Goal: Task Accomplishment & Management: Complete application form

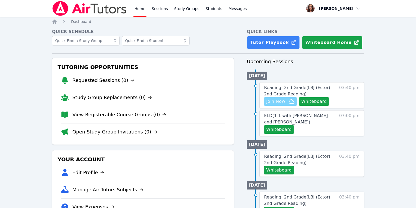
click at [285, 105] on span "Join Now" at bounding box center [275, 101] width 19 height 6
click at [200, 14] on link "Study Groups" at bounding box center [186, 8] width 27 height 17
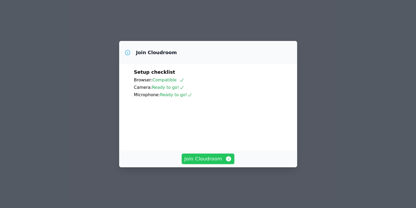
click at [198, 163] on span "Join Cloudroom" at bounding box center [207, 158] width 47 height 7
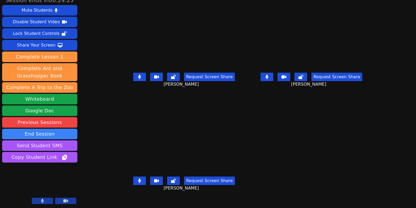
scroll to position [8, 0]
click at [138, 79] on icon at bounding box center [139, 77] width 3 height 4
click at [137, 76] on icon at bounding box center [139, 77] width 5 height 4
click at [133, 183] on button at bounding box center [139, 181] width 13 height 8
click at [273, 77] on button at bounding box center [266, 77] width 13 height 8
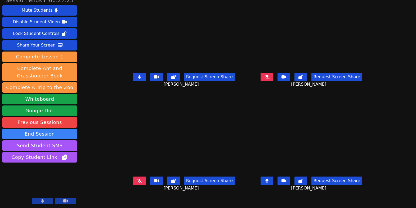
click at [137, 183] on icon at bounding box center [139, 181] width 5 height 4
click at [133, 80] on button at bounding box center [139, 77] width 13 height 8
click at [269, 182] on icon at bounding box center [266, 181] width 5 height 4
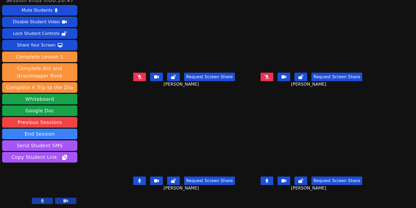
scroll to position [14, 0]
click at [138, 179] on icon at bounding box center [139, 181] width 3 height 4
click at [137, 75] on icon at bounding box center [139, 77] width 5 height 4
click at [269, 75] on icon at bounding box center [266, 77] width 5 height 4
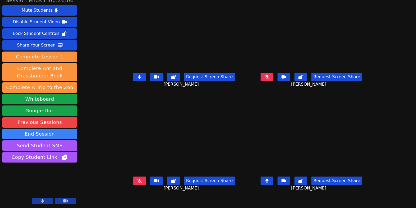
click at [269, 75] on icon at bounding box center [266, 77] width 5 height 4
click at [133, 73] on button at bounding box center [139, 77] width 13 height 8
click at [273, 178] on button at bounding box center [266, 181] width 13 height 8
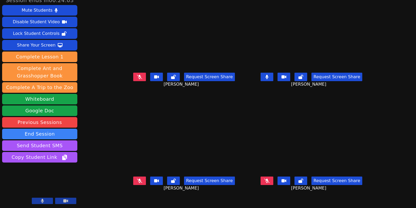
click at [273, 177] on button at bounding box center [266, 181] width 13 height 8
click at [137, 75] on icon at bounding box center [139, 77] width 5 height 4
click at [138, 75] on icon at bounding box center [139, 77] width 3 height 4
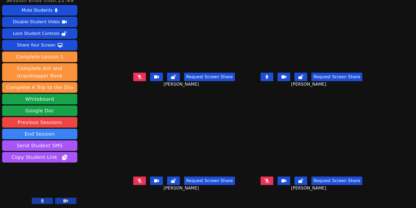
click at [137, 179] on icon at bounding box center [139, 181] width 5 height 4
click at [273, 73] on button at bounding box center [266, 77] width 13 height 8
click at [269, 179] on icon at bounding box center [266, 181] width 5 height 4
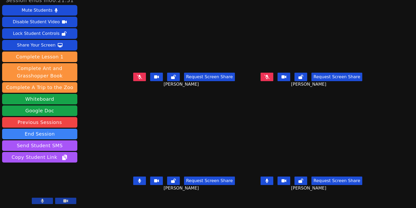
click at [133, 177] on button at bounding box center [139, 181] width 13 height 8
click at [137, 75] on icon at bounding box center [139, 77] width 5 height 4
click at [133, 73] on button at bounding box center [139, 77] width 13 height 8
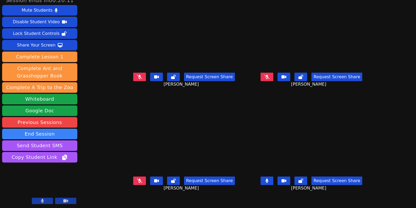
click at [133, 177] on button at bounding box center [139, 181] width 13 height 8
click at [133, 73] on button at bounding box center [139, 77] width 13 height 8
click at [138, 179] on icon at bounding box center [139, 181] width 3 height 4
click at [137, 179] on icon at bounding box center [139, 181] width 5 height 4
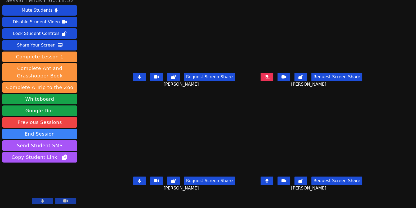
click at [269, 177] on button at bounding box center [266, 181] width 13 height 8
click at [133, 73] on button at bounding box center [139, 77] width 13 height 8
click at [273, 73] on button at bounding box center [266, 77] width 13 height 8
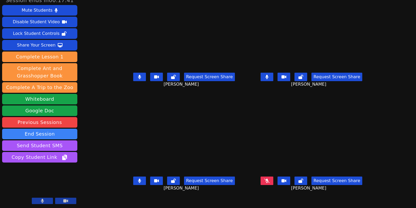
click at [133, 73] on button at bounding box center [139, 77] width 13 height 8
click at [133, 179] on button at bounding box center [139, 181] width 13 height 8
click at [269, 179] on icon at bounding box center [266, 181] width 5 height 4
click at [273, 75] on button at bounding box center [266, 77] width 13 height 8
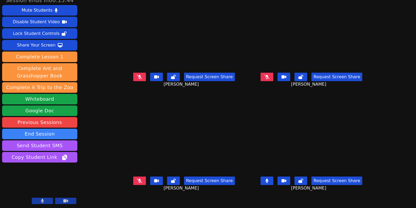
click at [137, 75] on icon at bounding box center [139, 77] width 5 height 4
click at [133, 73] on button at bounding box center [139, 77] width 13 height 8
click at [269, 75] on icon at bounding box center [266, 77] width 5 height 4
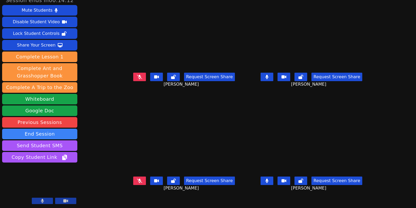
click at [268, 75] on icon at bounding box center [266, 77] width 3 height 4
click at [269, 75] on icon at bounding box center [266, 77] width 5 height 4
click at [268, 75] on icon at bounding box center [266, 77] width 3 height 4
click at [133, 74] on button at bounding box center [139, 77] width 13 height 8
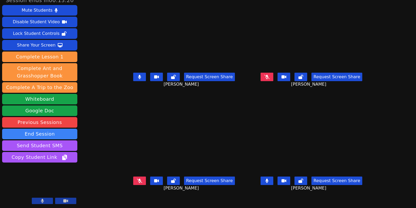
click at [273, 179] on button at bounding box center [266, 181] width 13 height 8
click at [42, 49] on div "Share Your Screen" at bounding box center [36, 45] width 39 height 8
click at [268, 177] on button at bounding box center [266, 181] width 13 height 8
click at [273, 177] on button at bounding box center [266, 181] width 13 height 8
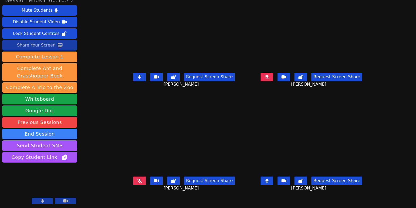
click at [273, 177] on button at bounding box center [266, 181] width 13 height 8
click at [268, 179] on icon at bounding box center [266, 181] width 3 height 4
click at [137, 179] on icon at bounding box center [139, 181] width 5 height 4
click at [138, 75] on icon at bounding box center [139, 77] width 3 height 4
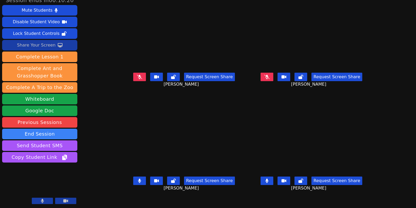
click at [273, 177] on button at bounding box center [266, 181] width 13 height 8
click at [133, 75] on button at bounding box center [139, 77] width 13 height 8
click at [138, 179] on icon at bounding box center [139, 181] width 3 height 4
click at [138, 75] on icon at bounding box center [139, 77] width 3 height 4
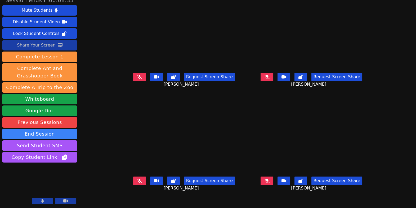
click at [273, 75] on button at bounding box center [266, 77] width 13 height 8
click at [268, 75] on icon at bounding box center [266, 77] width 3 height 4
click at [273, 179] on button at bounding box center [266, 181] width 13 height 8
click at [269, 75] on icon at bounding box center [266, 77] width 5 height 4
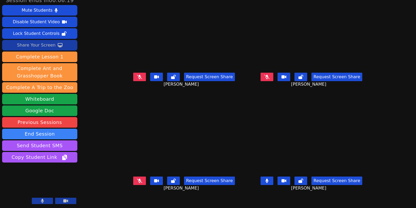
click at [269, 75] on icon at bounding box center [266, 77] width 5 height 4
click at [137, 75] on icon at bounding box center [139, 77] width 5 height 4
click at [137, 179] on icon at bounding box center [139, 181] width 5 height 4
click at [133, 73] on button at bounding box center [139, 77] width 13 height 8
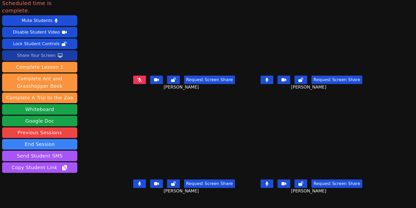
scroll to position [2, 0]
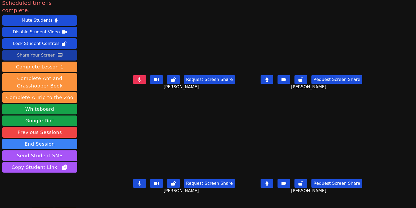
click at [137, 82] on icon at bounding box center [139, 80] width 5 height 4
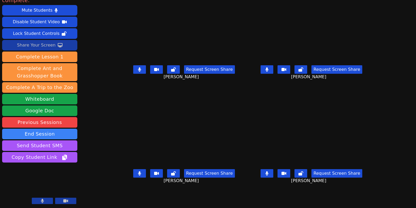
scroll to position [47, 0]
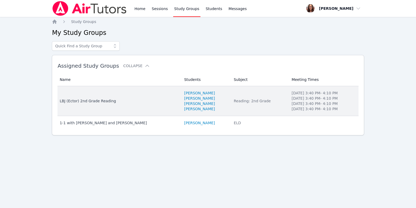
click at [115, 104] on div "LBJ (Ector) 2nd Grade Reading" at bounding box center [119, 100] width 118 height 5
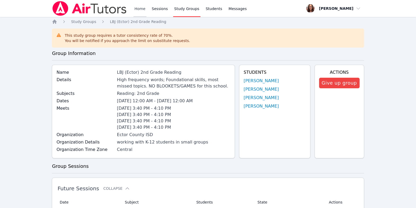
click at [146, 12] on link "Home" at bounding box center [139, 8] width 13 height 17
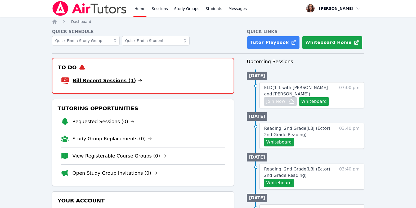
click at [132, 84] on link "Bill Recent Sessions (1)" at bounding box center [108, 80] width 70 height 7
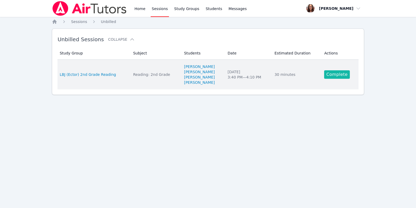
click at [339, 79] on link "Complete" at bounding box center [336, 74] width 25 height 8
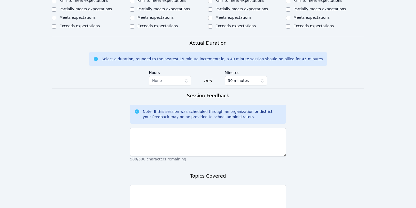
scroll to position [297, 0]
click at [134, 29] on input "Exceeds expectations" at bounding box center [132, 27] width 4 height 4
checkbox input "true"
click at [212, 12] on input "Partially meets expectations" at bounding box center [210, 10] width 4 height 4
checkbox input "true"
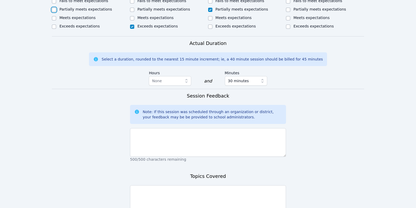
click at [54, 12] on input "Partially meets expectations" at bounding box center [54, 10] width 4 height 4
checkbox input "true"
click at [132, 20] on input "Meets expectations" at bounding box center [132, 18] width 4 height 4
checkbox input "true"
checkbox input "false"
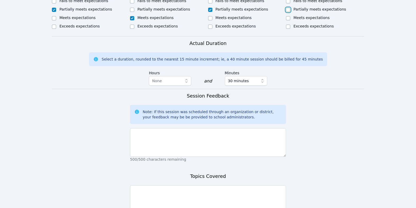
click at [290, 12] on input "Partially meets expectations" at bounding box center [288, 10] width 4 height 4
checkbox input "true"
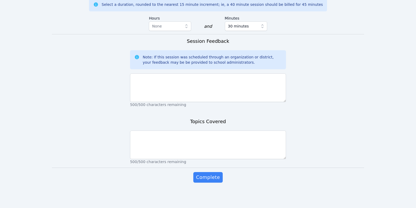
scroll to position [499, 0]
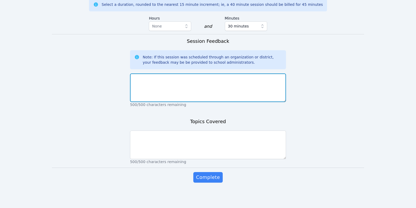
click at [256, 90] on textarea at bounding box center [208, 88] width 156 height 29
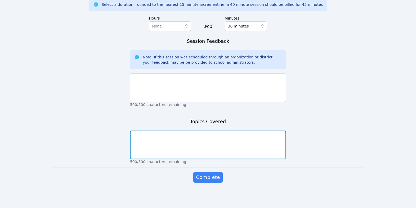
click at [251, 159] on textarea at bounding box center [208, 145] width 156 height 29
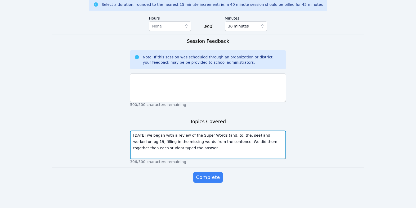
type textarea "Today we began with a review of the Super Words (and, to, the, see) and worked …"
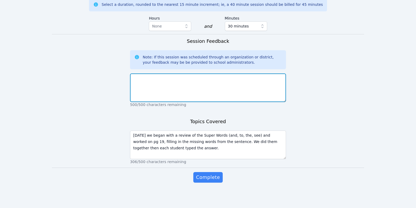
click at [186, 88] on textarea at bounding box center [208, 88] width 156 height 29
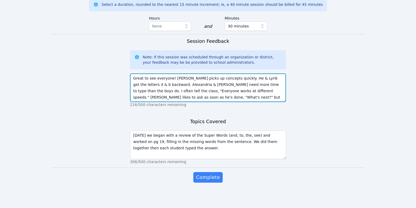
scroll to position [4, 0]
type textarea "Great to see everyone! Adan picks up concepts quickly. He & Lyrik get the lette…"
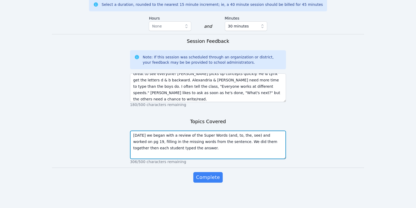
click at [260, 159] on textarea "Today we began with a review of the Super Words (and, to, the, see) and worked …" at bounding box center [208, 145] width 156 height 29
click at [249, 159] on textarea "Today we began with a review of the Super Words (and, to, the, see) and worked …" at bounding box center [208, 145] width 156 height 29
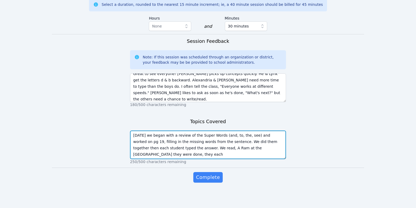
click at [145, 159] on textarea "Today we began with a review of the Super Words (and, to, the, see) and worked …" at bounding box center [208, 145] width 156 height 29
click at [153, 159] on textarea "Today we began with a review of the Super Words (and, to, the, see) and worked …" at bounding box center [208, 145] width 156 height 29
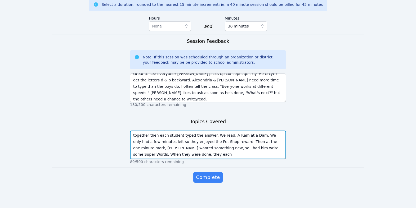
drag, startPoint x: 205, startPoint y: 176, endPoint x: 290, endPoint y: 180, distance: 84.8
type textarea "Today we began with a review of the Super Words (and, to, the, see) and worked …"
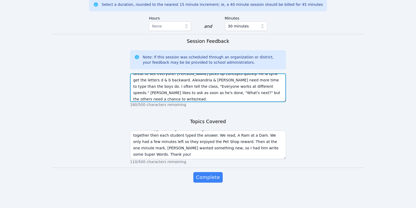
click at [231, 101] on textarea "Great to see everyone! Adan picks up concepts quickly. He & Lyrik get the lette…" at bounding box center [208, 88] width 156 height 29
click at [154, 93] on textarea "Great to see everyone! Adan picks up concepts quickly. He & Lyrik get the lette…" at bounding box center [208, 88] width 156 height 29
drag, startPoint x: 236, startPoint y: 93, endPoint x: 281, endPoint y: 94, distance: 45.5
click at [281, 94] on textarea "Great to see everyone! Adan picks up concepts quickly. He & Lyrik get the lette…" at bounding box center [208, 88] width 156 height 29
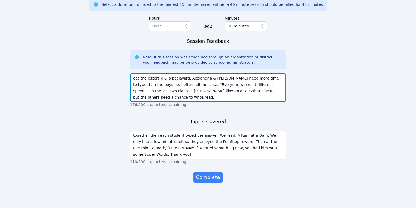
click at [270, 94] on textarea "Great to see everyone! Adan picks up concepts quickly. He & Lyrik get the lette…" at bounding box center [208, 88] width 156 height 29
click at [164, 101] on textarea "Great to see everyone! Adan picks up concepts quickly. He & Lyrik get the lette…" at bounding box center [208, 88] width 156 height 29
drag, startPoint x: 243, startPoint y: 102, endPoint x: 287, endPoint y: 108, distance: 44.4
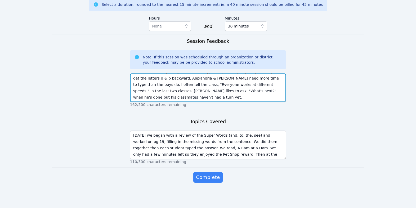
type textarea "Great to see everyone! Adan picks up concepts quickly. He & Lyrik get the lette…"
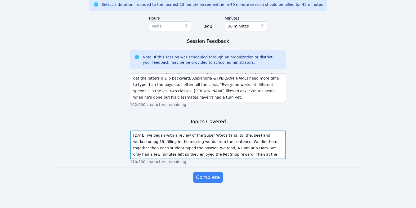
click at [133, 136] on textarea "Today we began with a review of the Super Words (and, to, the, see) and worked …" at bounding box center [208, 145] width 156 height 29
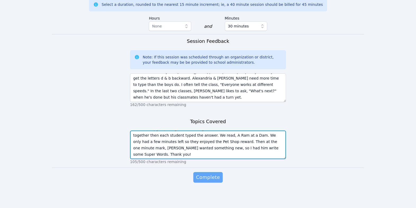
type textarea "Today we began with a review of the Super Words (and, to, the, see) and worked …"
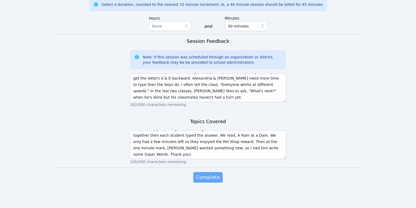
click at [204, 181] on span "Complete" at bounding box center [208, 177] width 24 height 7
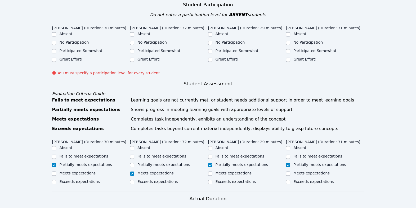
scroll to position [144, 0]
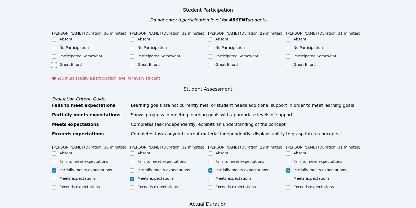
click at [54, 67] on input "Great Effort!" at bounding box center [54, 65] width 4 height 4
checkbox input "true"
click at [134, 67] on input "Great Effort!" at bounding box center [132, 65] width 4 height 4
checkbox input "true"
click at [211, 67] on input "Great Effort!" at bounding box center [210, 65] width 4 height 4
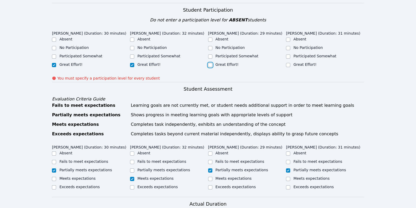
checkbox input "true"
click at [290, 67] on input "Great Effort!" at bounding box center [288, 65] width 4 height 4
checkbox input "true"
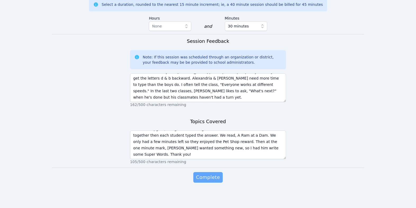
click at [211, 174] on button "Complete" at bounding box center [207, 177] width 29 height 11
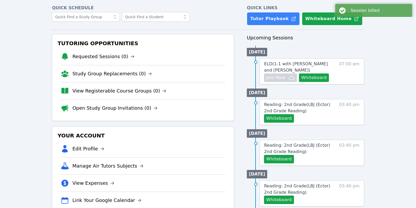
scroll to position [25, 0]
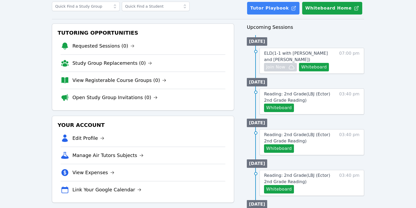
scroll to position [40, 0]
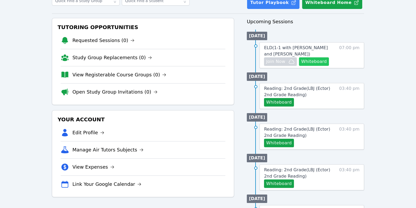
click at [299, 66] on button "Whiteboard" at bounding box center [314, 61] width 30 height 8
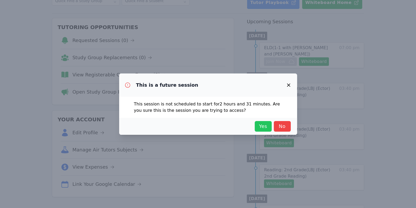
click at [267, 130] on span "Yes" at bounding box center [263, 126] width 12 height 7
